Goal: Navigation & Orientation: Find specific page/section

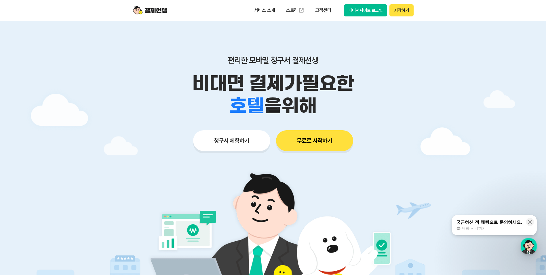
click at [367, 13] on button "매니저사이트 로그인" at bounding box center [365, 10] width 43 height 12
click at [364, 10] on button "매니저사이트 로그인" at bounding box center [365, 10] width 43 height 12
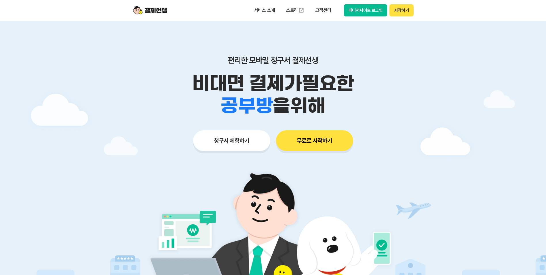
click at [358, 9] on button "매니저사이트 로그인" at bounding box center [365, 10] width 43 height 12
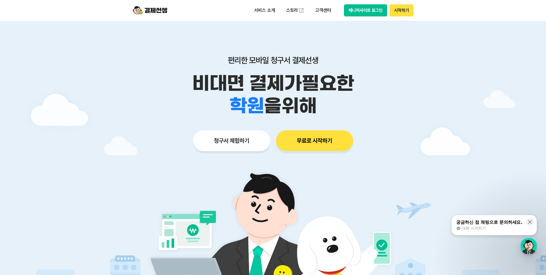
click at [371, 11] on button "매니저사이트 로그인" at bounding box center [365, 10] width 43 height 12
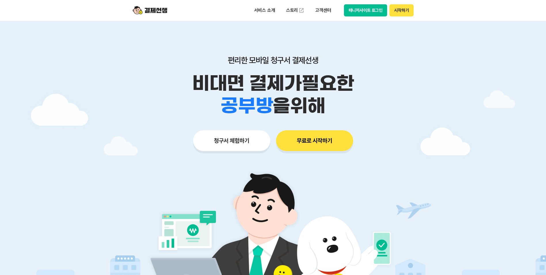
click at [371, 7] on button "매니저사이트 로그인" at bounding box center [365, 10] width 43 height 12
click at [396, 8] on button "시작하기" at bounding box center [402, 10] width 24 height 12
click at [401, 10] on button "시작하기" at bounding box center [402, 10] width 24 height 12
click at [369, 14] on button "매니저사이트 로그인" at bounding box center [365, 10] width 43 height 12
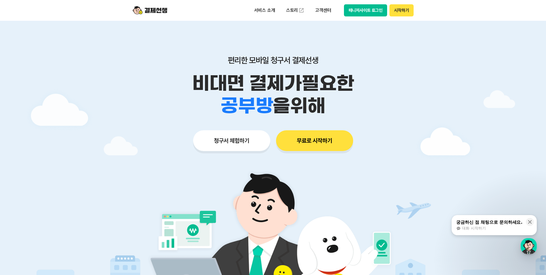
click at [403, 10] on button "시작하기" at bounding box center [402, 10] width 24 height 12
click at [373, 9] on button "매니저사이트 로그인" at bounding box center [365, 10] width 43 height 12
click at [407, 13] on button "시작하기" at bounding box center [402, 10] width 24 height 12
click at [366, 9] on button "매니저사이트 로그인" at bounding box center [365, 10] width 43 height 12
click at [369, 1] on div "서비스 소개 스토리 고객센터 매니저사이트 로그인 시작하기" at bounding box center [273, 10] width 295 height 21
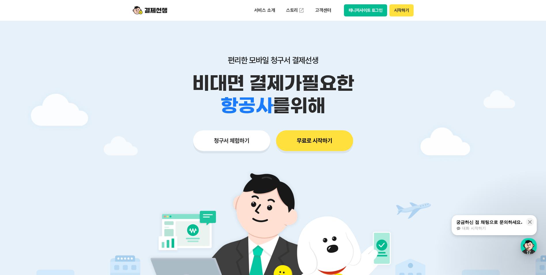
click at [367, 12] on button "매니저사이트 로그인" at bounding box center [365, 10] width 43 height 12
click at [367, 4] on div "서비스 소개 스토리 고객센터 매니저사이트 로그인 시작하기" at bounding box center [273, 10] width 295 height 21
click at [366, 6] on button "매니저사이트 로그인" at bounding box center [365, 10] width 43 height 12
click at [357, 11] on button "매니저사이트 로그인" at bounding box center [365, 10] width 43 height 12
click at [327, 128] on div "편리한 모바일 청구서 결제선생 비대면 결제가 필요한 학원 공부방 호텔 쇼핑몰 병원 배달 보험사 항공사 골프장 을 위해 청구서 체험하기 무료로 …" at bounding box center [273, 92] width 295 height 142
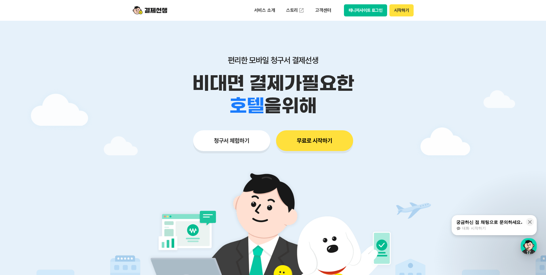
click at [327, 187] on img at bounding box center [273, 244] width 269 height 162
click at [483, 113] on div at bounding box center [273, 173] width 546 height 304
click at [477, 83] on div at bounding box center [273, 173] width 546 height 304
click at [490, 127] on div at bounding box center [273, 173] width 546 height 304
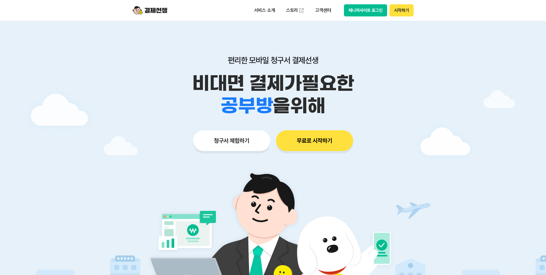
click at [407, 9] on button "시작하기" at bounding box center [402, 10] width 24 height 12
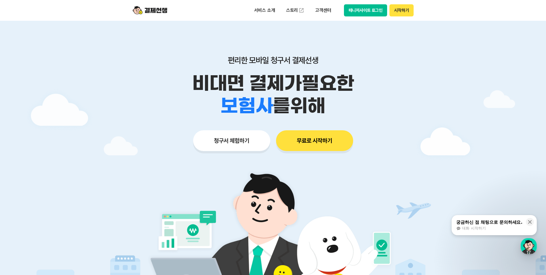
click at [366, 13] on button "매니저사이트 로그인" at bounding box center [365, 10] width 43 height 12
